Goal: Information Seeking & Learning: Learn about a topic

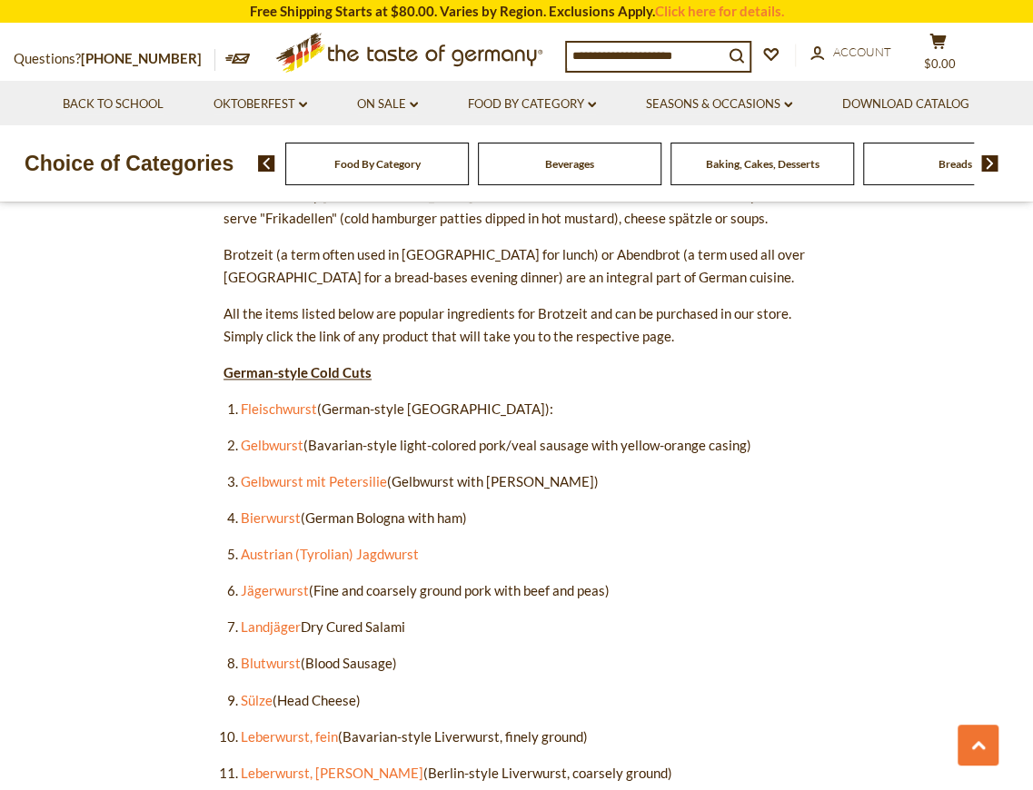
scroll to position [847, 0]
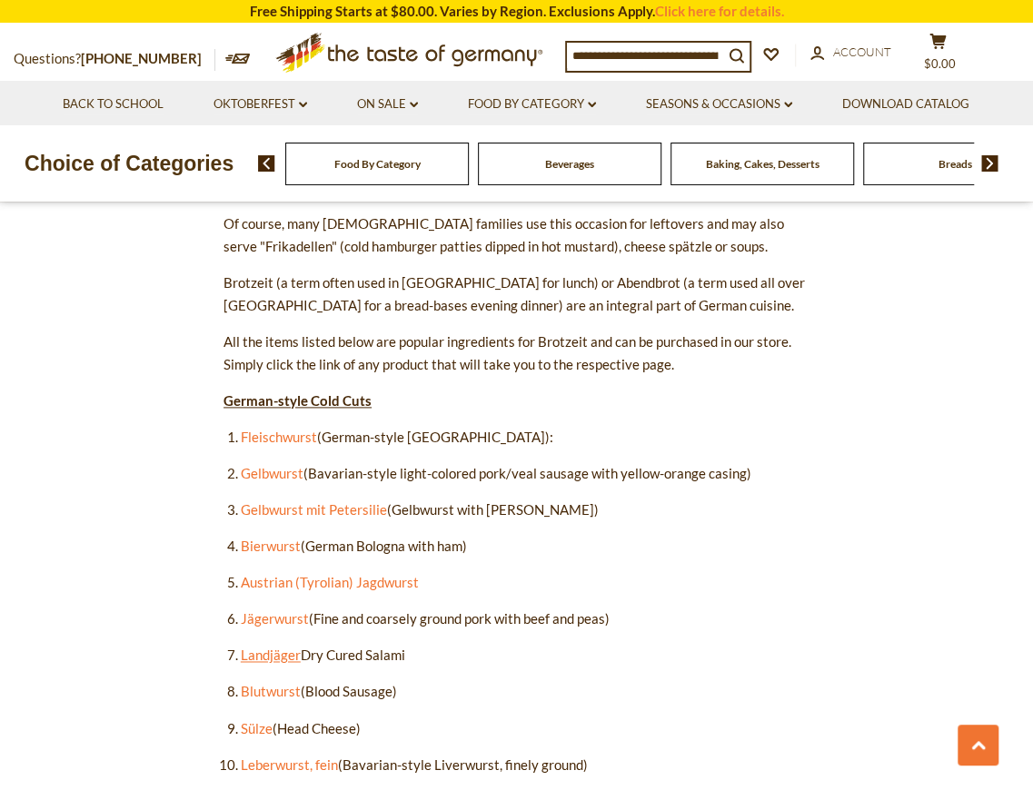
click at [274, 654] on link "Landjäger" at bounding box center [271, 655] width 60 height 16
click at [278, 654] on link "Landjäger" at bounding box center [271, 655] width 60 height 16
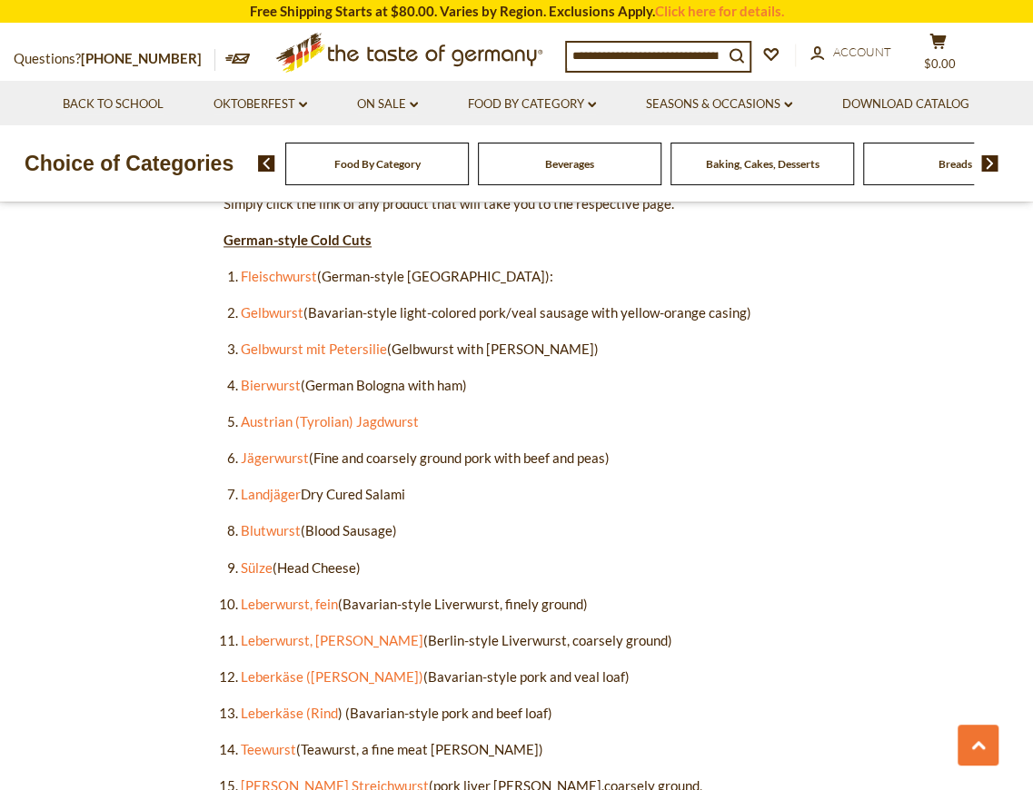
scroll to position [1029, 0]
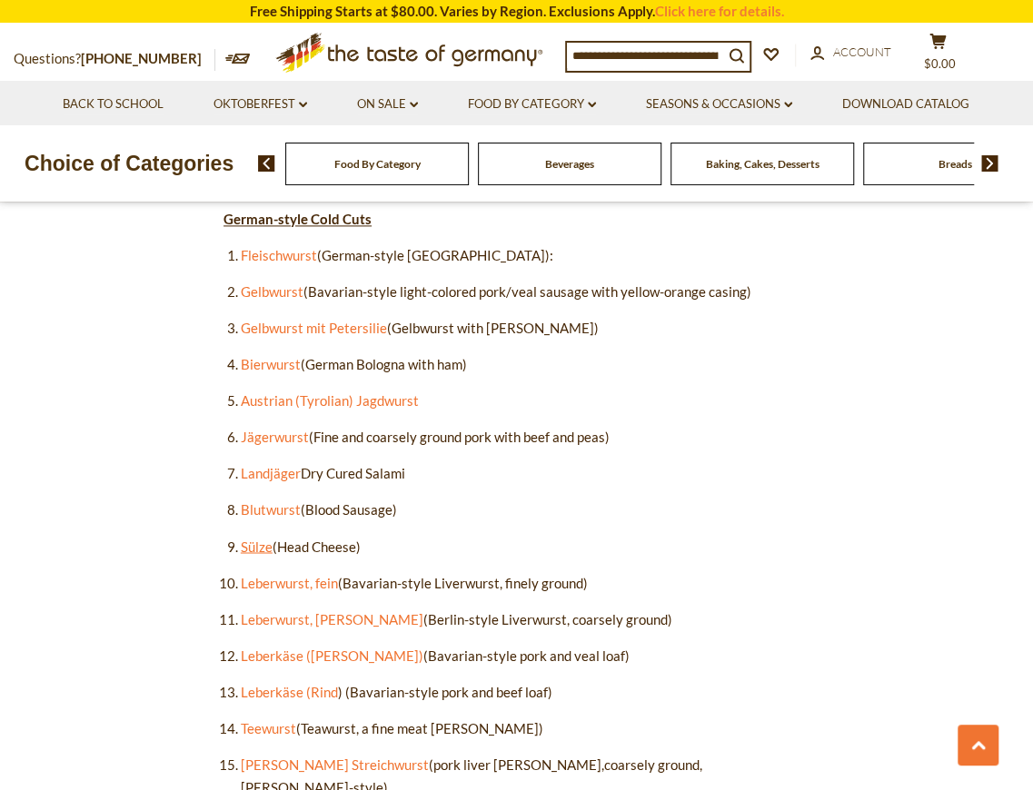
click at [262, 548] on link "Sülze" at bounding box center [257, 546] width 32 height 16
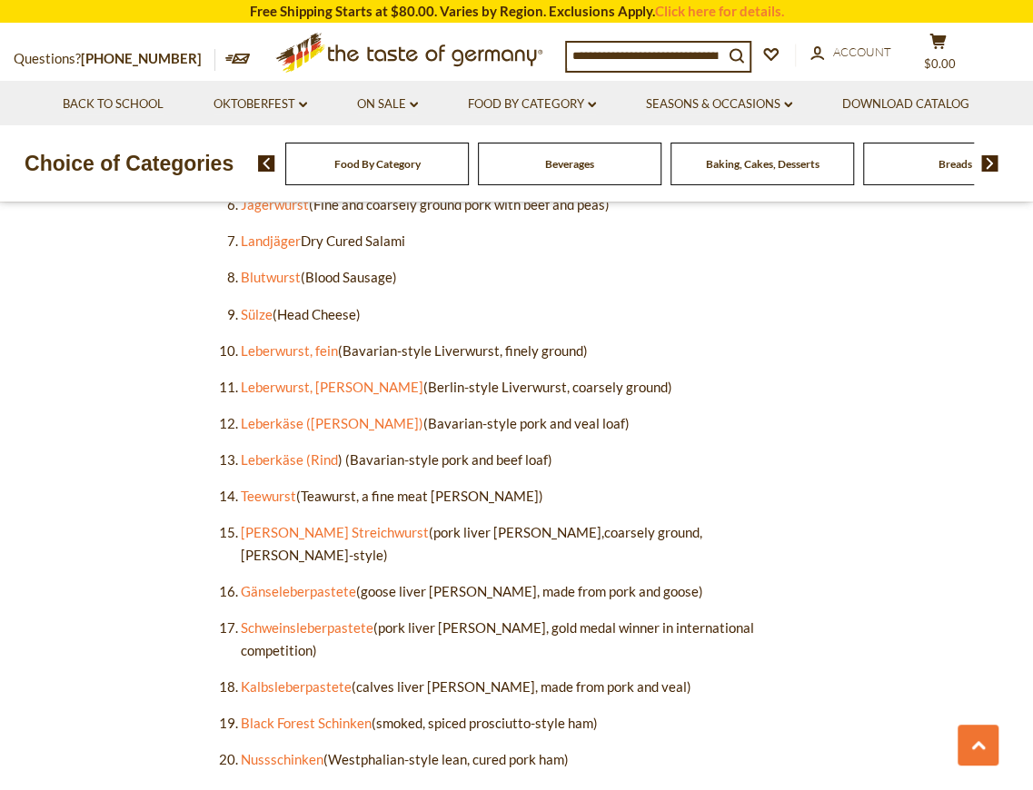
scroll to position [1331, 0]
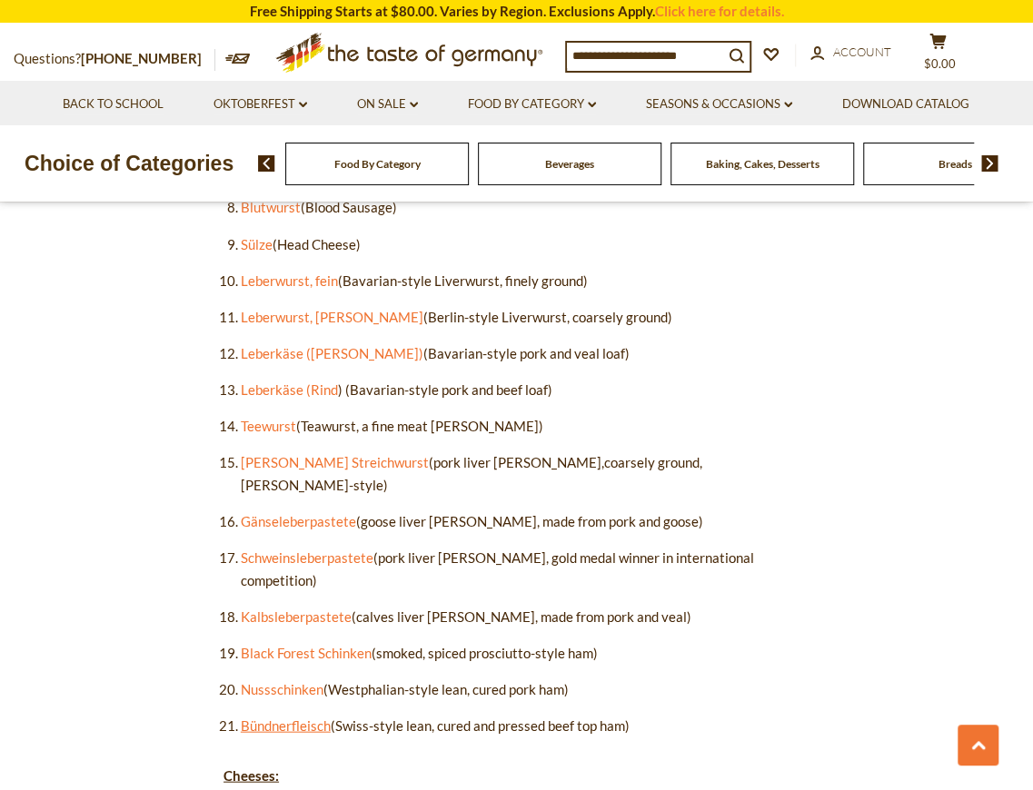
click at [303, 716] on link "Bündnerfleisch" at bounding box center [286, 724] width 90 height 16
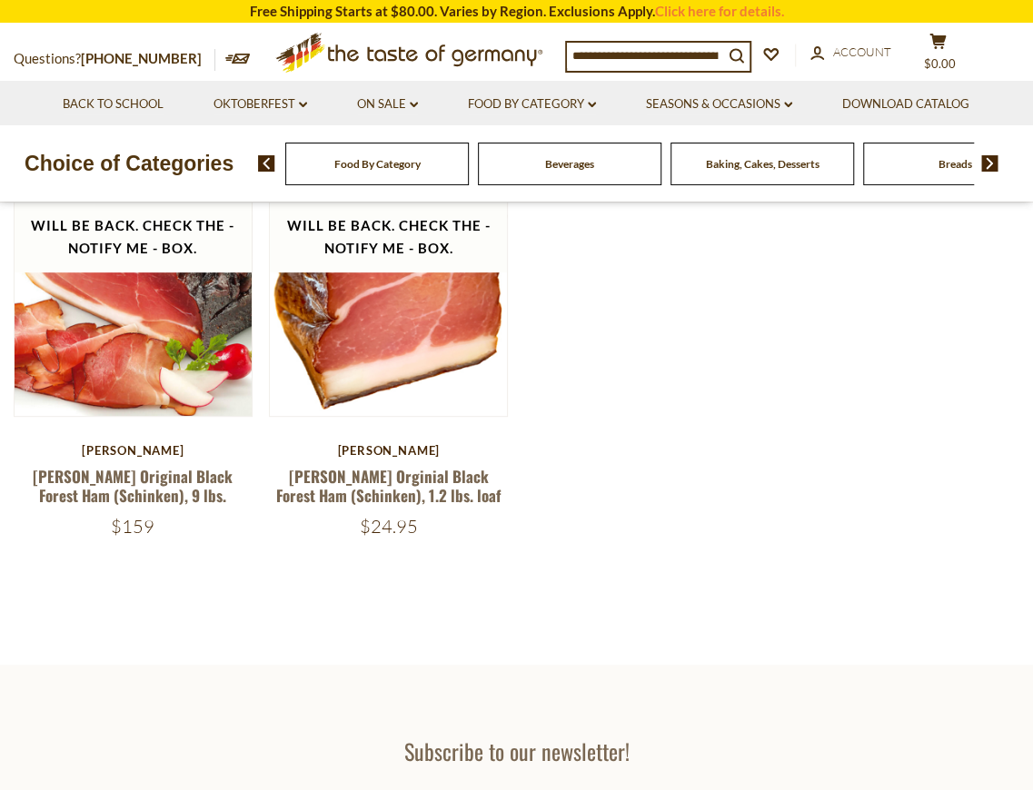
scroll to position [121, 0]
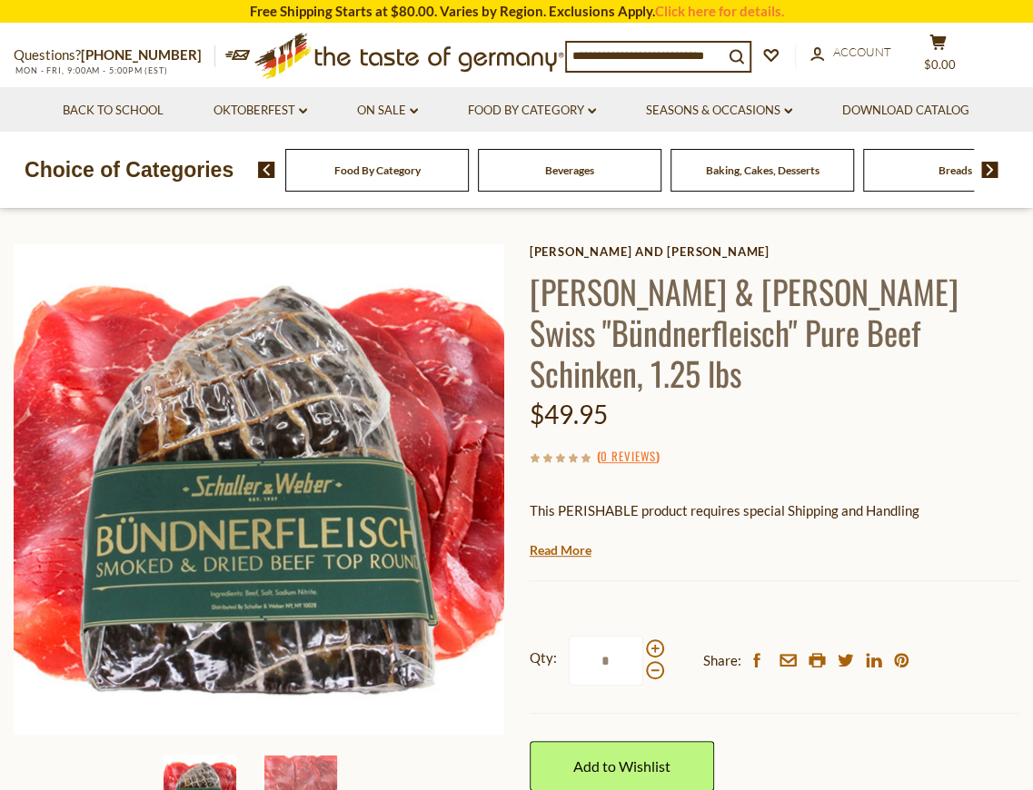
scroll to position [182, 0]
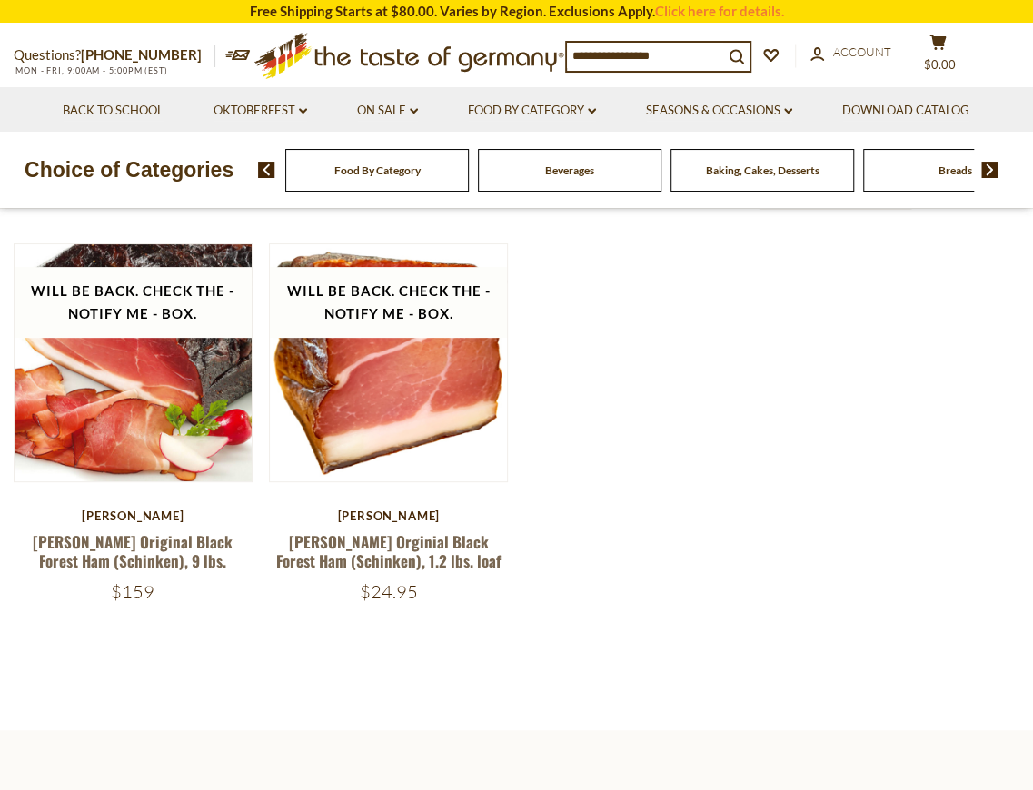
scroll to position [121, 0]
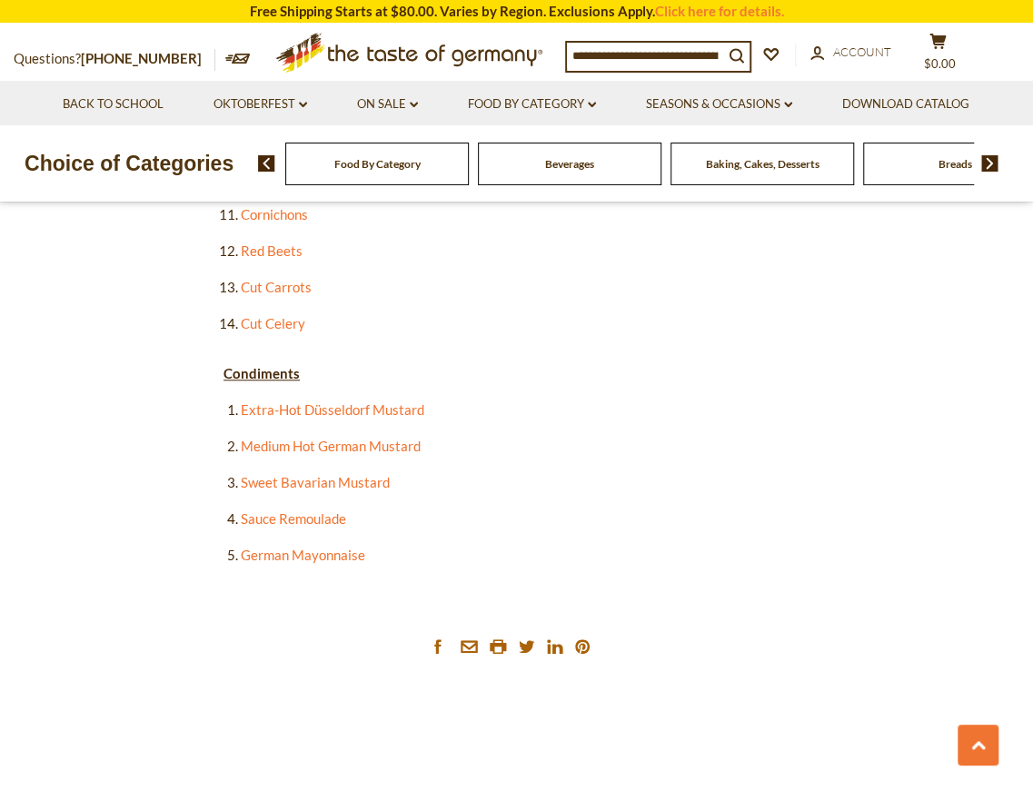
scroll to position [3753, 0]
